Goal: Complete application form: Complete application form

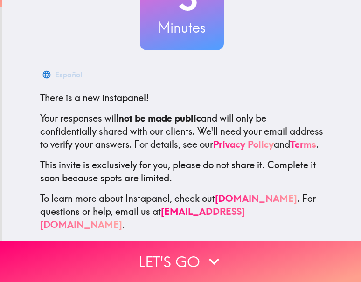
scroll to position [106, 0]
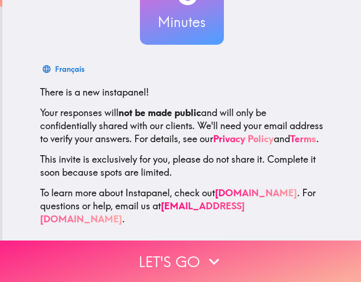
click at [190, 257] on button "Let's go" at bounding box center [180, 262] width 361 height 42
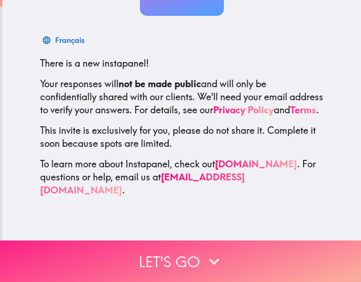
scroll to position [0, 0]
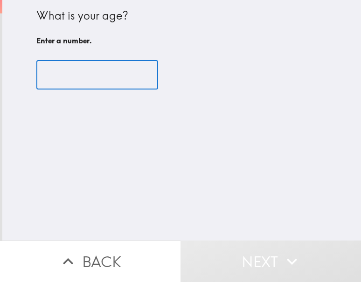
click at [56, 74] on input "number" at bounding box center [97, 75] width 122 height 29
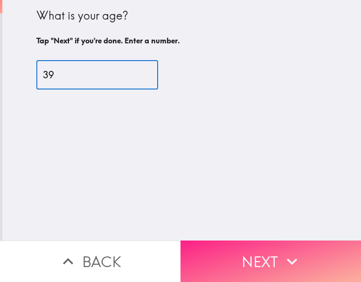
type input "39"
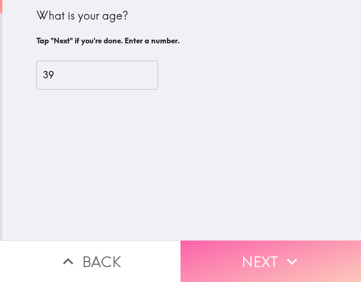
click at [266, 250] on button "Next" at bounding box center [271, 262] width 181 height 42
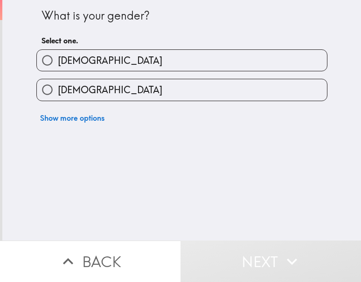
click at [43, 65] on input "[DEMOGRAPHIC_DATA]" at bounding box center [47, 60] width 21 height 21
radio input "true"
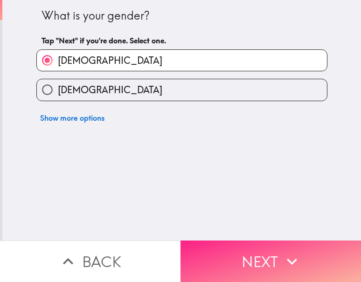
click at [282, 254] on icon "button" at bounding box center [292, 262] width 21 height 21
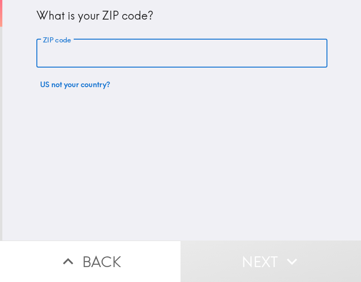
click at [49, 51] on input "ZIP code" at bounding box center [181, 53] width 291 height 29
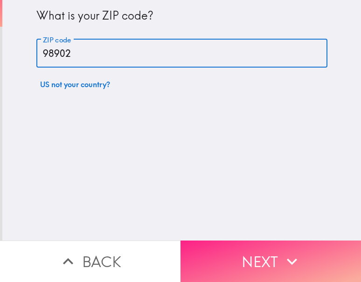
type input "98902"
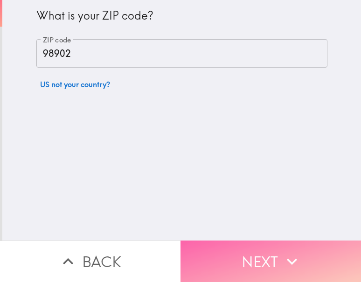
click at [261, 257] on button "Next" at bounding box center [271, 262] width 181 height 42
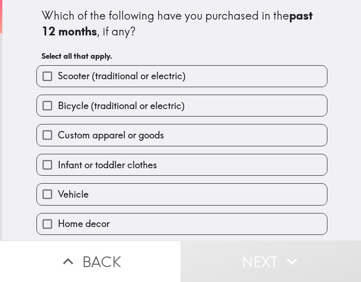
drag, startPoint x: 32, startPoint y: 10, endPoint x: 138, endPoint y: 215, distance: 231.0
click at [138, 215] on div "Which of the following have you purchased in the past 12 months , if any? Selec…" at bounding box center [182, 147] width 299 height 294
click at [58, 196] on span "Vehicle" at bounding box center [73, 194] width 31 height 13
click at [56, 196] on input "Vehicle" at bounding box center [47, 194] width 21 height 21
checkbox input "true"
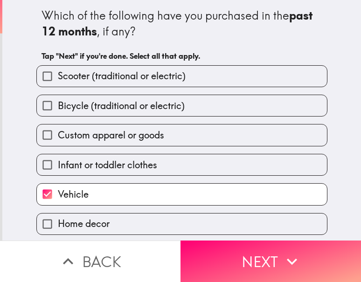
scroll to position [61, 0]
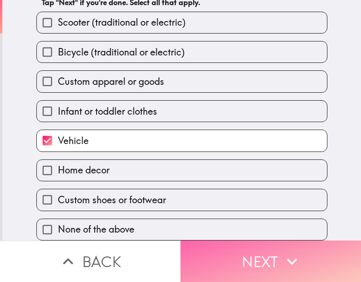
click at [282, 256] on icon "button" at bounding box center [292, 262] width 21 height 21
